Goal: Task Accomplishment & Management: Complete application form

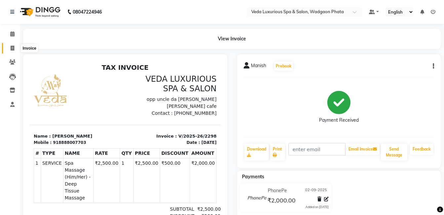
click at [14, 51] on span at bounding box center [13, 49] width 12 height 8
select select "service"
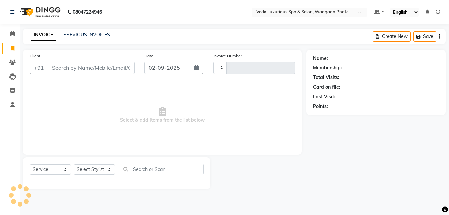
type input "2299"
select select "4666"
click at [106, 168] on select "Select Stylist" at bounding box center [94, 169] width 41 height 10
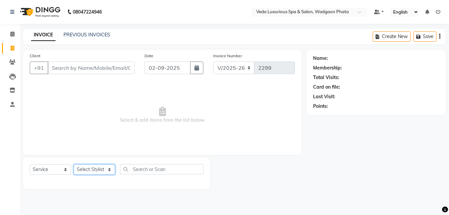
select select "58145"
click at [74, 164] on select "Select Stylist [PERSON_NAME] GOLU [PERSON_NAME] [PERSON_NAME] [PERSON_NAME] [PE…" at bounding box center [94, 169] width 41 height 10
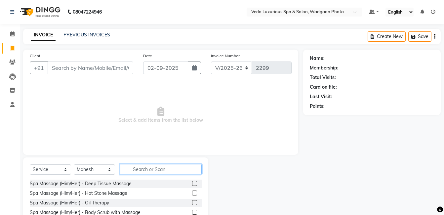
drag, startPoint x: 154, startPoint y: 168, endPoint x: 166, endPoint y: 168, distance: 12.2
click at [154, 168] on input "text" at bounding box center [161, 169] width 82 height 10
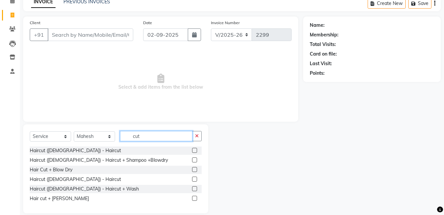
type input "cut"
click at [194, 190] on label at bounding box center [194, 188] width 5 height 5
click at [194, 190] on input "checkbox" at bounding box center [194, 189] width 4 height 4
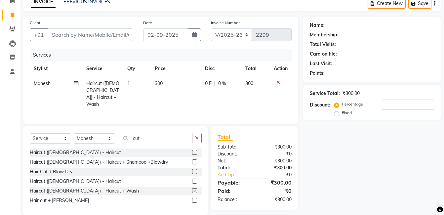
checkbox input "false"
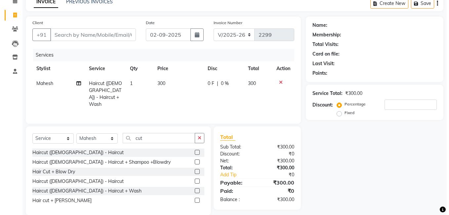
scroll to position [0, 0]
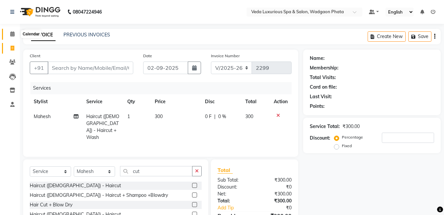
click at [14, 35] on icon at bounding box center [12, 33] width 4 height 5
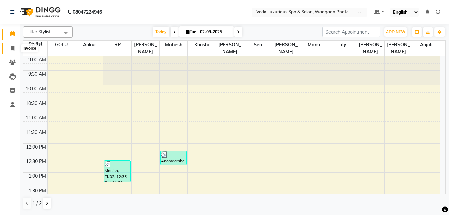
click at [12, 46] on icon at bounding box center [13, 48] width 4 height 5
select select "service"
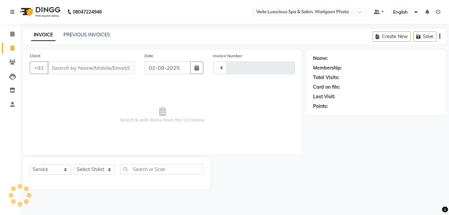
click at [94, 67] on input "Client" at bounding box center [91, 67] width 87 height 13
type input "2299"
select select "4666"
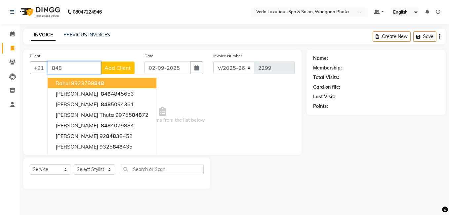
click at [77, 70] on input "848" at bounding box center [74, 67] width 53 height 13
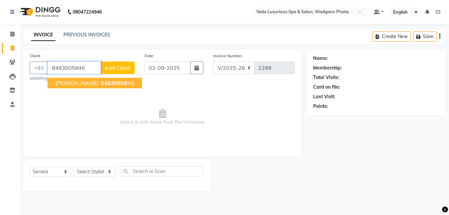
type input "8483005846"
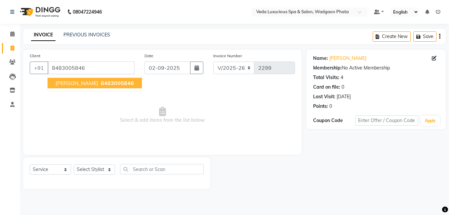
click at [118, 80] on span "8483005846" at bounding box center [117, 83] width 33 height 7
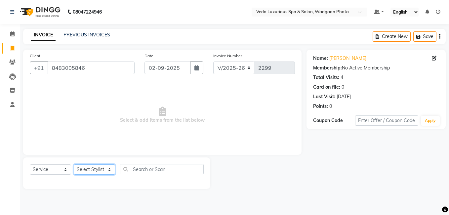
click at [107, 169] on select "Select Stylist [PERSON_NAME] GOLU [PERSON_NAME] [PERSON_NAME] [PERSON_NAME] [PE…" at bounding box center [94, 169] width 41 height 10
select select "58145"
click at [74, 164] on select "Select Stylist [PERSON_NAME] GOLU [PERSON_NAME] [PERSON_NAME] [PERSON_NAME] [PE…" at bounding box center [94, 169] width 41 height 10
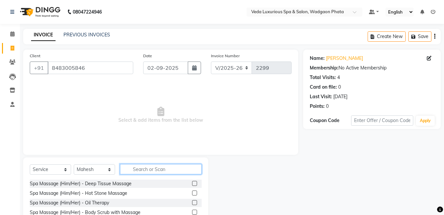
click at [158, 172] on input "text" at bounding box center [161, 169] width 82 height 10
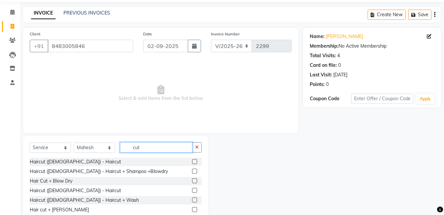
scroll to position [33, 0]
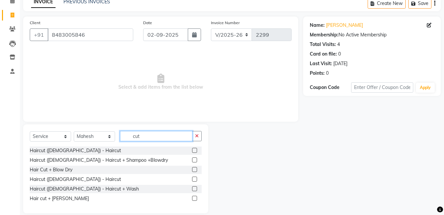
type input "cut"
click at [196, 188] on label at bounding box center [194, 188] width 5 height 5
click at [196, 188] on input "checkbox" at bounding box center [194, 189] width 4 height 4
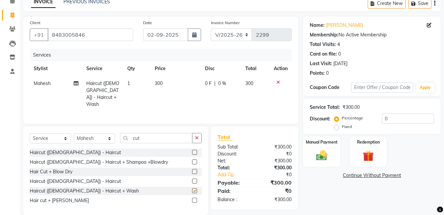
checkbox input "false"
click at [319, 157] on img at bounding box center [321, 155] width 19 height 13
click at [381, 175] on span "CASH" at bounding box center [380, 176] width 14 height 8
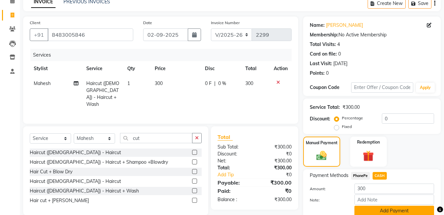
click at [386, 207] on button "Add Payment" at bounding box center [394, 211] width 80 height 10
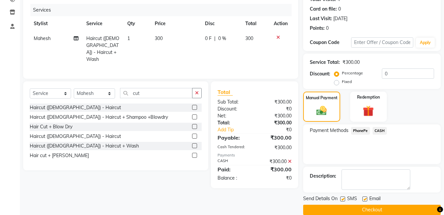
scroll to position [88, 0]
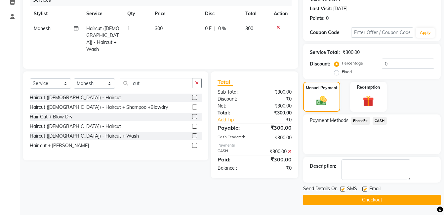
click at [360, 199] on button "Checkout" at bounding box center [372, 200] width 138 height 10
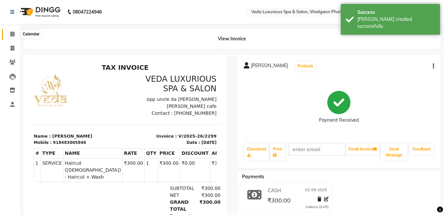
click at [13, 33] on icon at bounding box center [12, 33] width 4 height 5
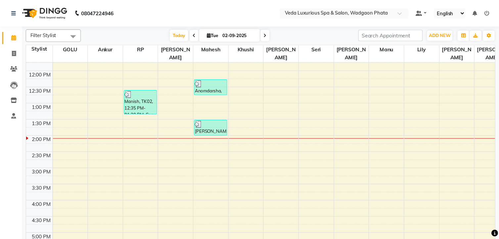
scroll to position [80, 0]
